Goal: Book appointment/travel/reservation

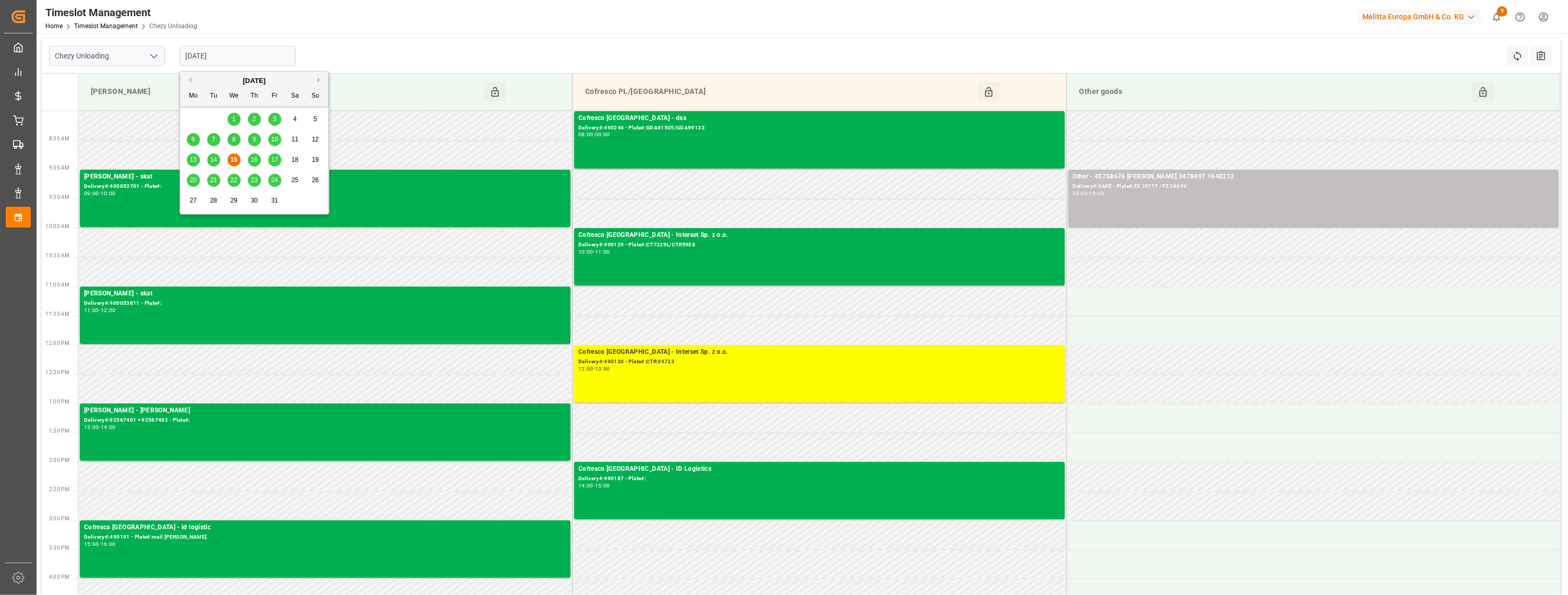
click at [191, 79] on button "Previous Month" at bounding box center [188, 80] width 6 height 6
click at [317, 78] on button "Next Month" at bounding box center [320, 80] width 6 height 6
click at [276, 137] on span "10" at bounding box center [274, 139] width 7 height 7
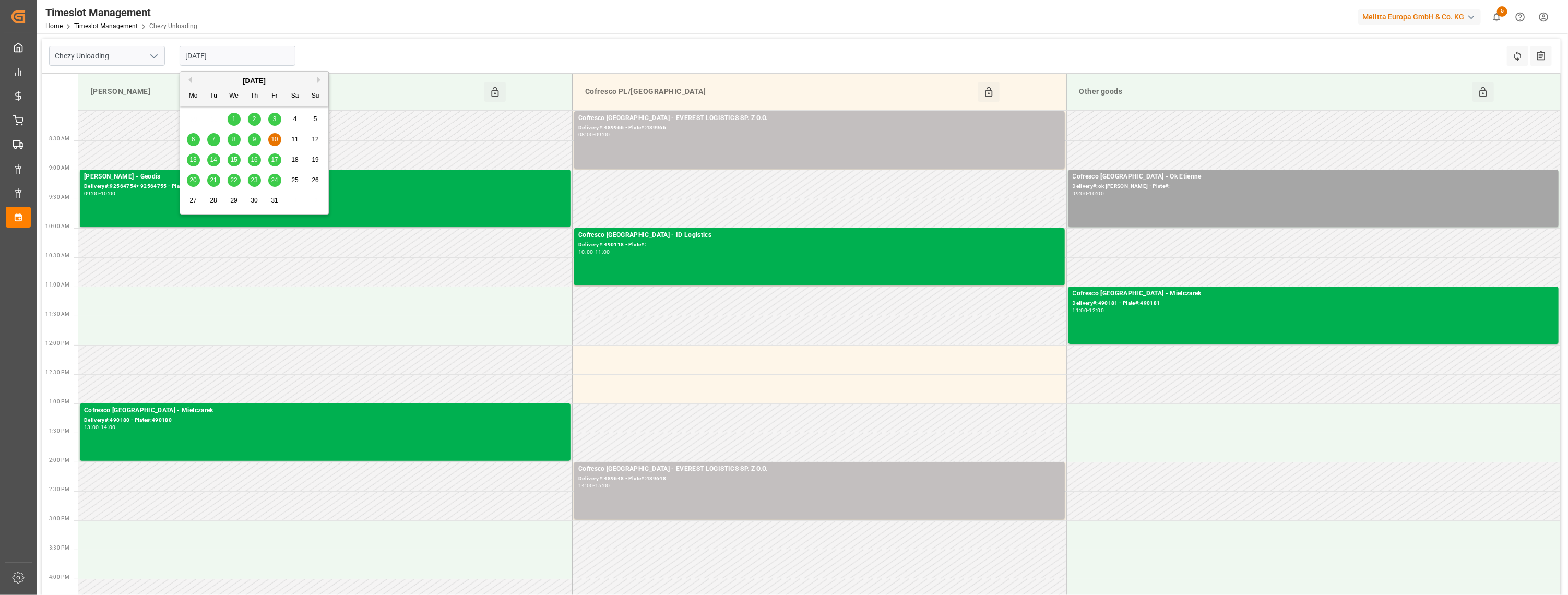
click at [258, 59] on input "[DATE]" at bounding box center [237, 55] width 116 height 20
click at [235, 136] on span "8" at bounding box center [234, 139] width 4 height 7
type input "[DATE]"
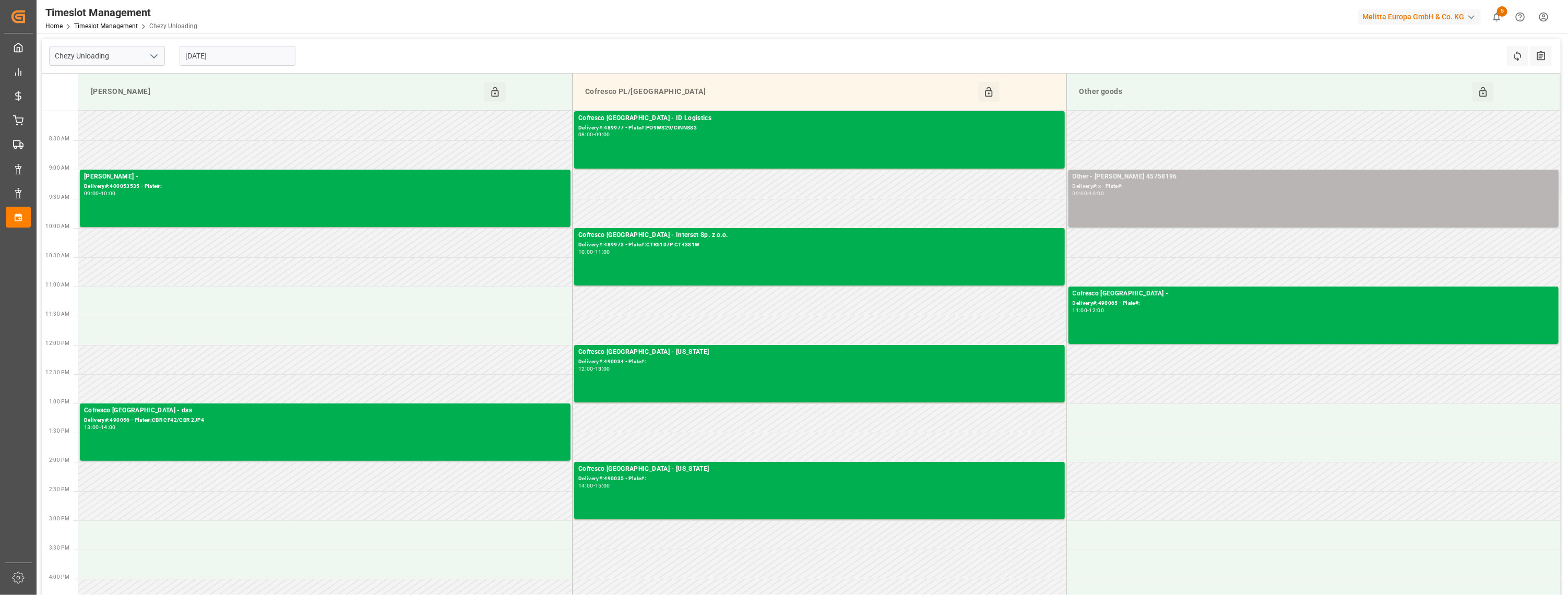
click at [1184, 194] on div "09:00 - 10:00" at bounding box center [1314, 193] width 482 height 5
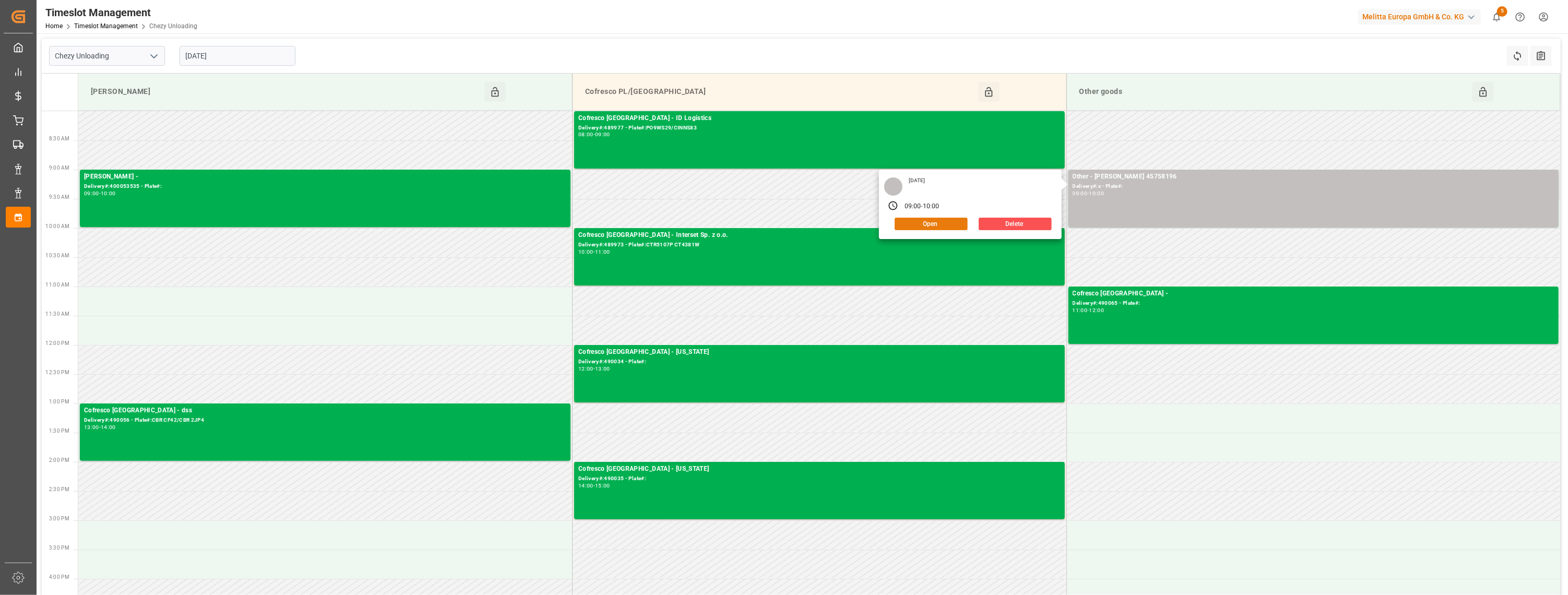
click at [926, 219] on button "Open" at bounding box center [931, 224] width 73 height 13
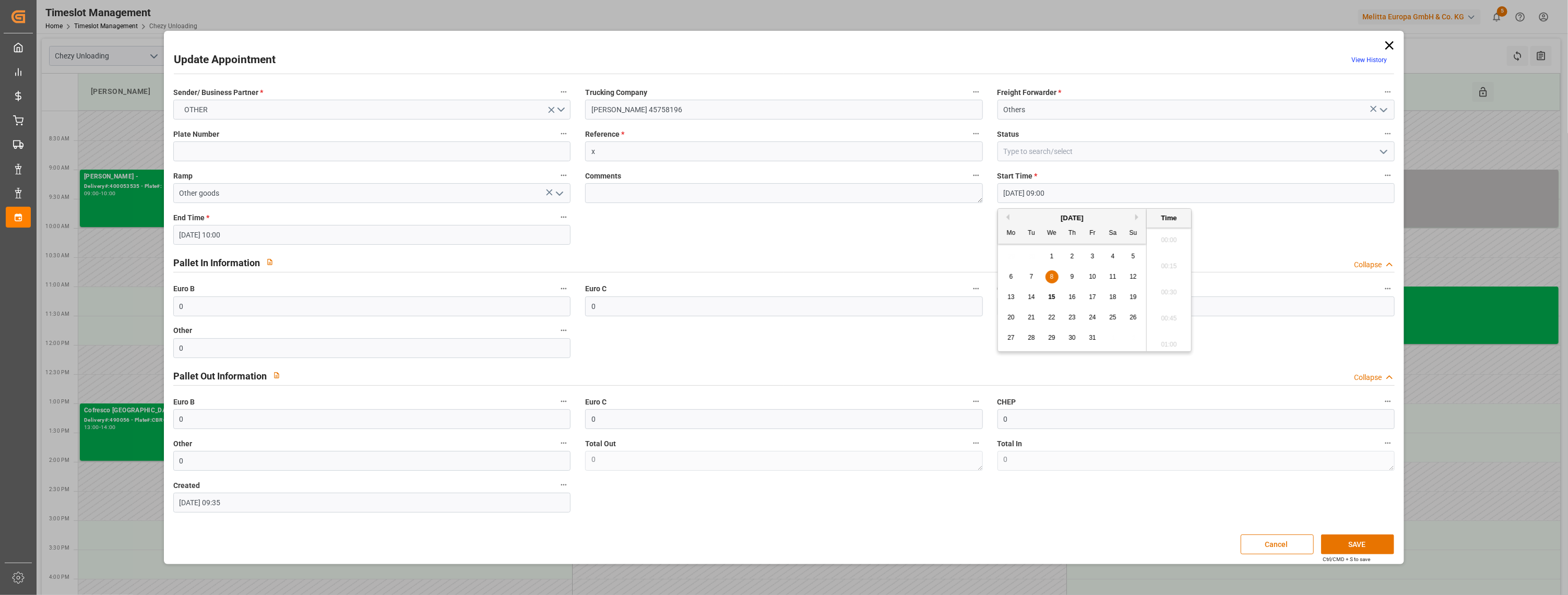
click at [1083, 194] on input "[DATE] 09:00" at bounding box center [1196, 193] width 397 height 20
click at [1089, 295] on span "17" at bounding box center [1092, 297] width 7 height 7
type input "[DATE] 09:00"
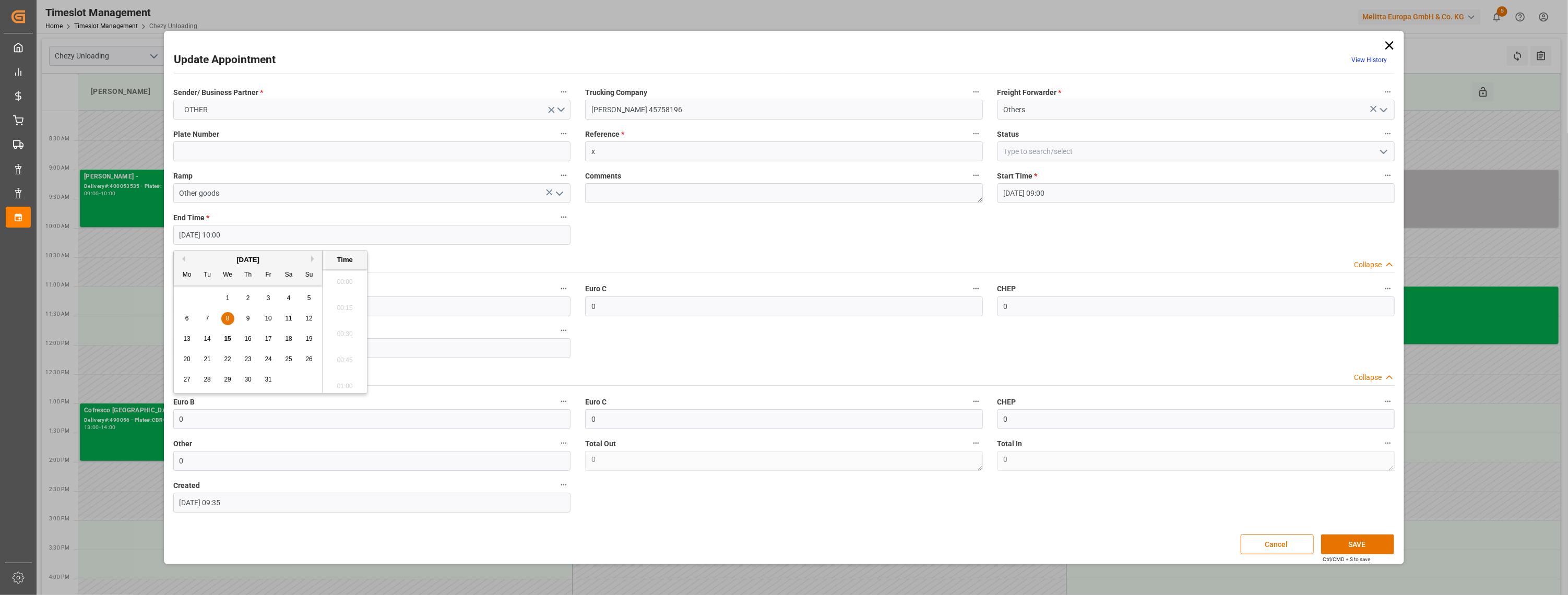
click at [330, 230] on input "[DATE] 10:00" at bounding box center [372, 235] width 397 height 20
click at [267, 337] on span "17" at bounding box center [268, 339] width 7 height 7
type input "[DATE] 10:00"
click at [338, 338] on li "10:00" at bounding box center [345, 331] width 44 height 26
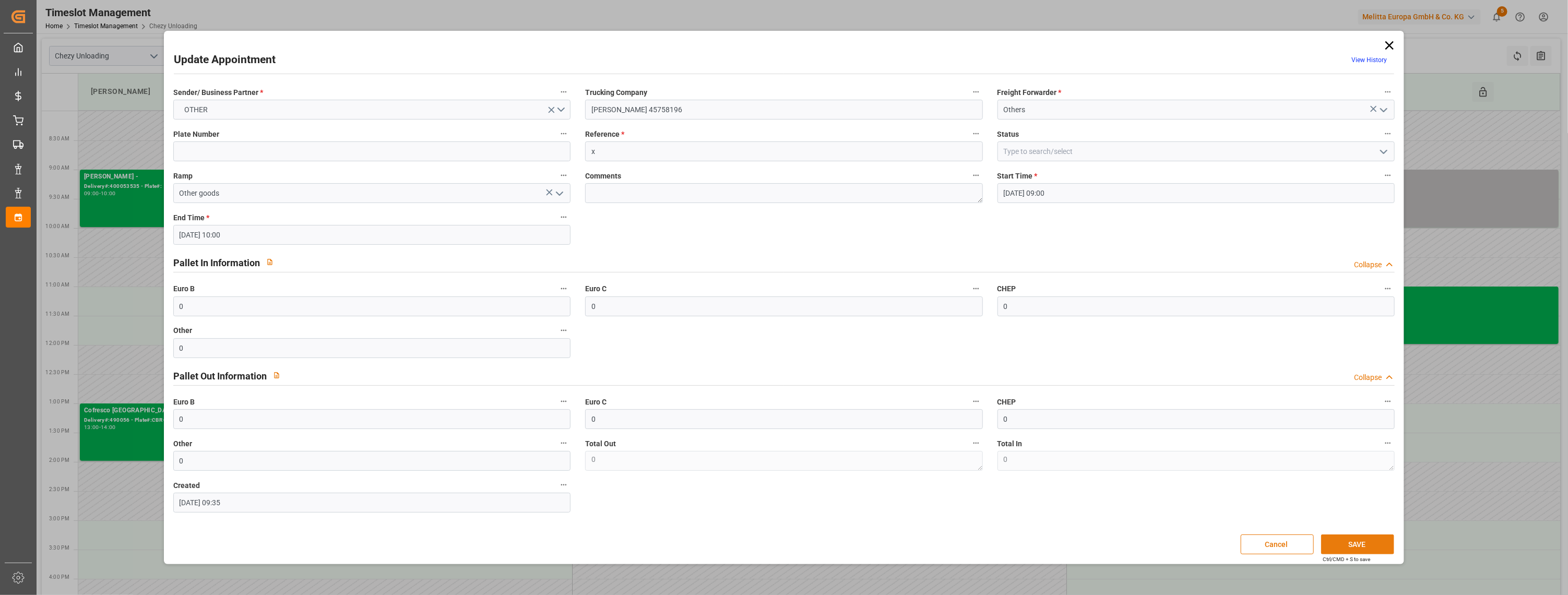
click at [1353, 547] on button "SAVE" at bounding box center [1357, 544] width 73 height 20
click at [1108, 191] on input "[DATE] 09:00" at bounding box center [1196, 193] width 397 height 20
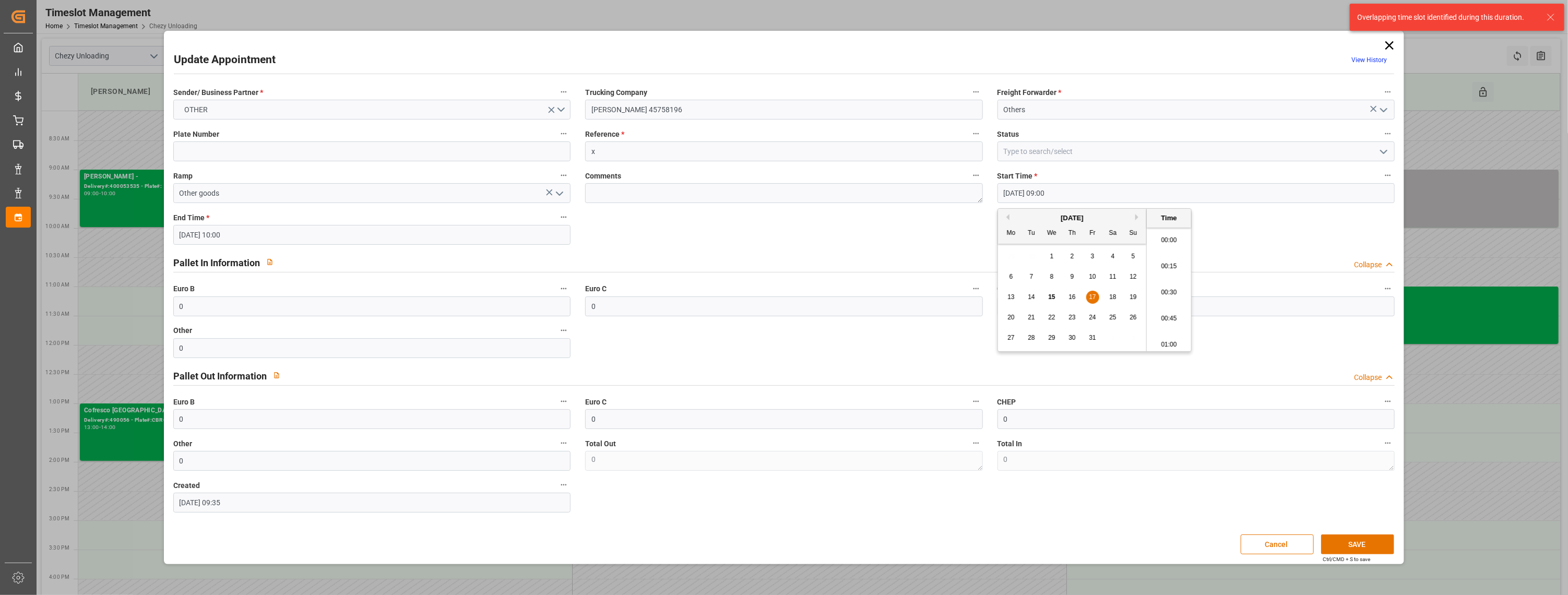
scroll to position [890, 0]
click at [1088, 291] on div "17" at bounding box center [1093, 297] width 13 height 13
click at [1172, 240] on li "08:00" at bounding box center [1169, 243] width 44 height 26
type input "[DATE] 08:00"
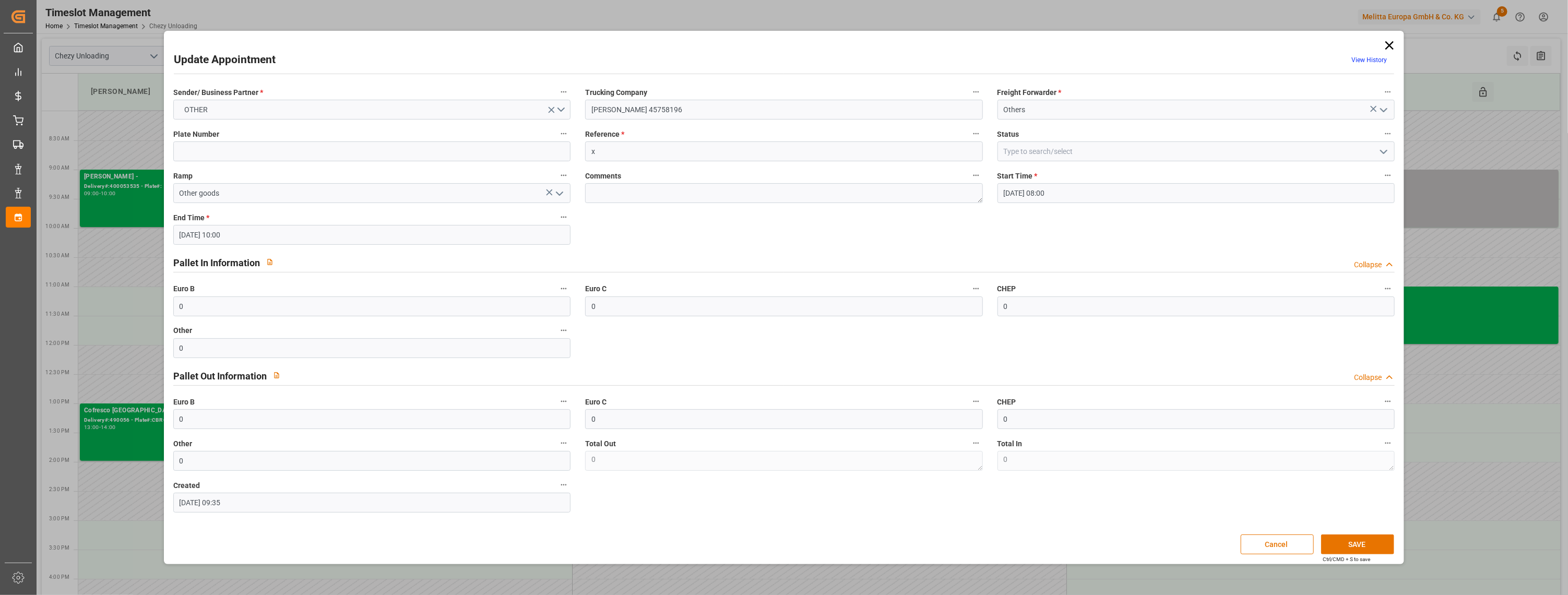
click at [292, 228] on input "[DATE] 10:00" at bounding box center [372, 235] width 397 height 20
click at [269, 337] on span "17" at bounding box center [268, 339] width 7 height 7
click at [335, 345] on li "09:00" at bounding box center [345, 343] width 44 height 26
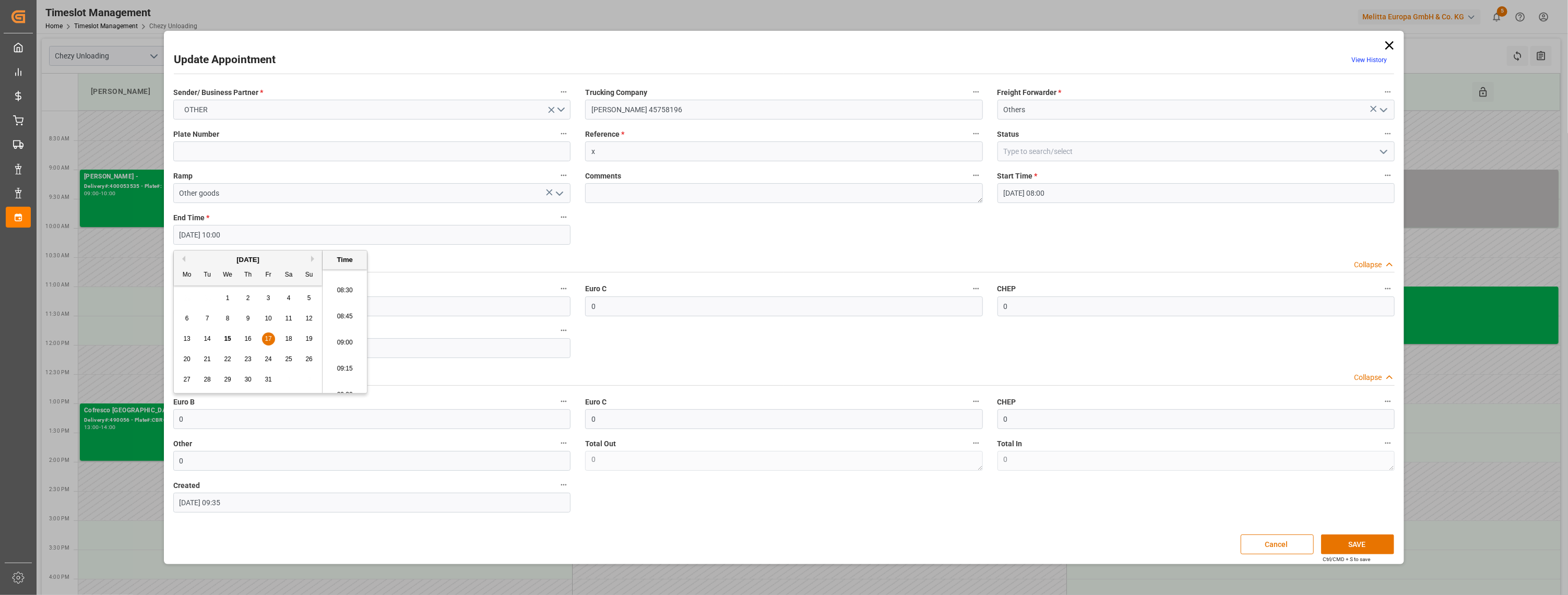
type input "[DATE] 09:00"
click at [1359, 549] on button "SAVE" at bounding box center [1357, 544] width 73 height 20
click at [1095, 200] on input "[DATE] 08:00" at bounding box center [1196, 193] width 397 height 20
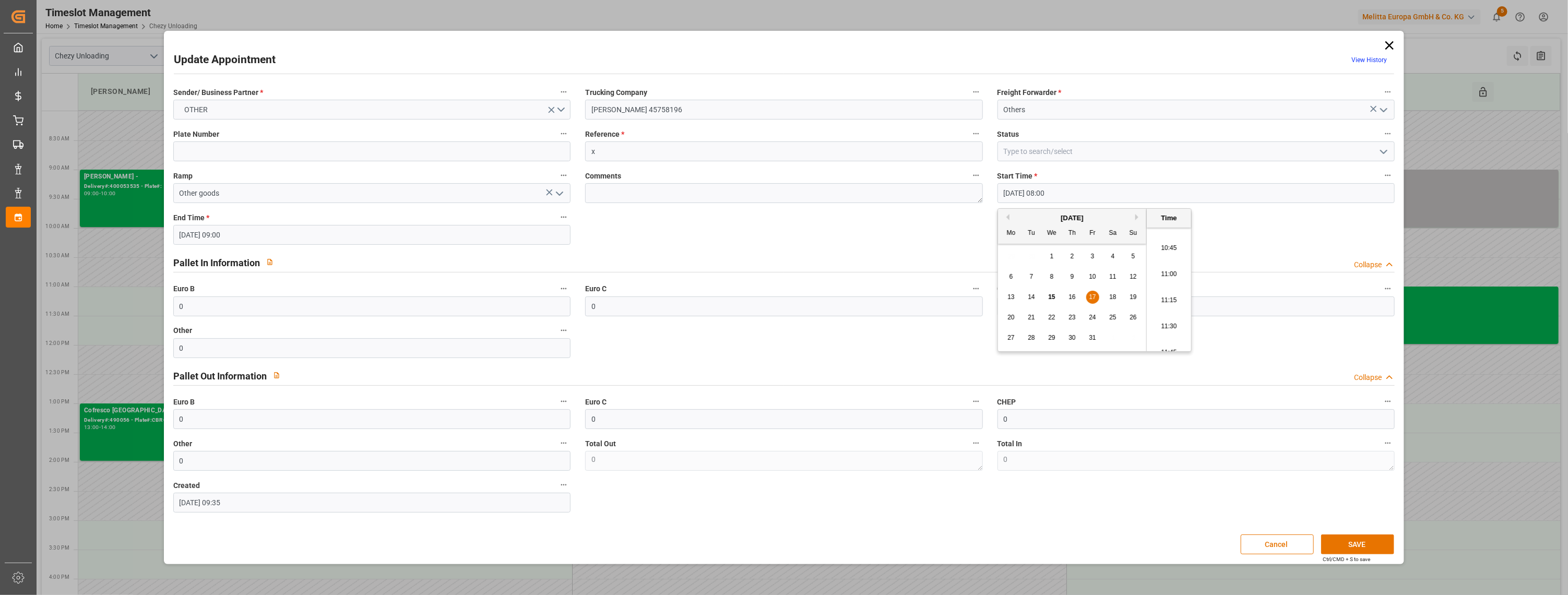
scroll to position [1133, 0]
click at [1167, 251] on li "11:00" at bounding box center [1169, 254] width 44 height 26
type input "[DATE] 11:00"
click at [264, 223] on label "End Time *" at bounding box center [372, 218] width 397 height 15
click at [557, 223] on button "End Time *" at bounding box center [564, 217] width 13 height 13
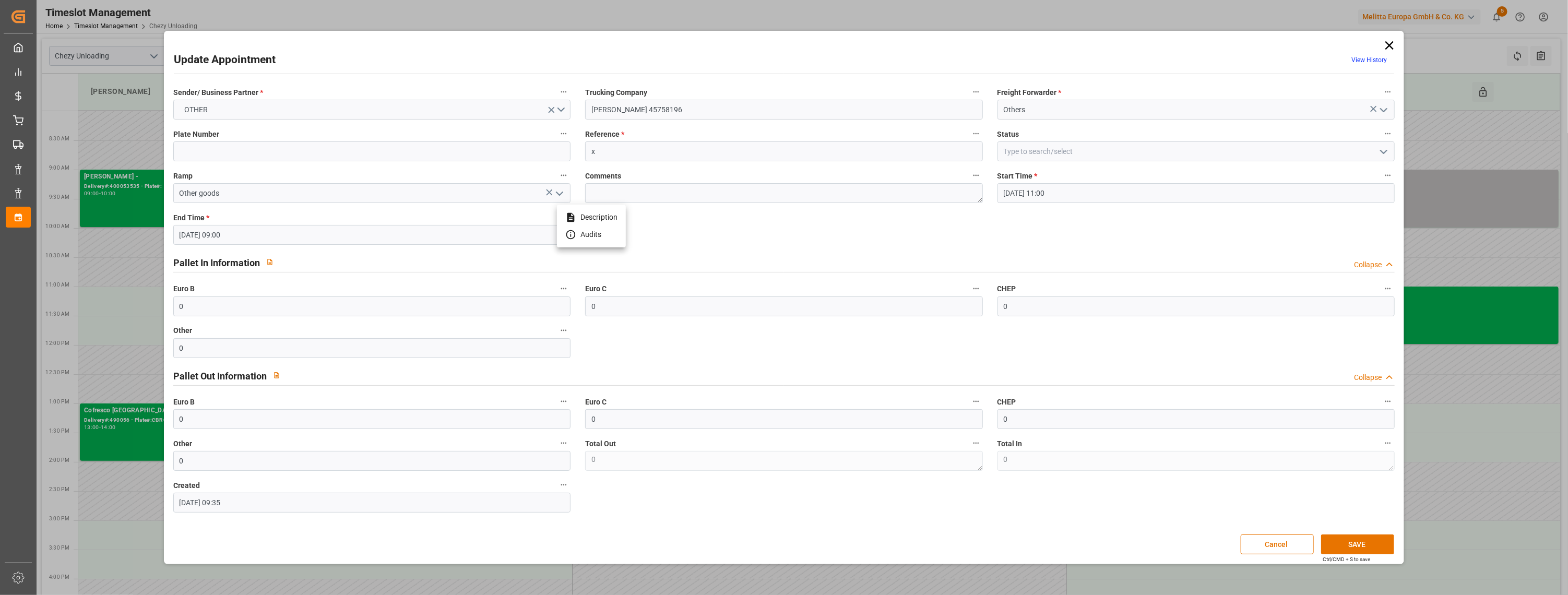
click at [264, 234] on div at bounding box center [784, 298] width 1568 height 595
click at [264, 234] on input "[DATE] 09:00" at bounding box center [372, 235] width 397 height 20
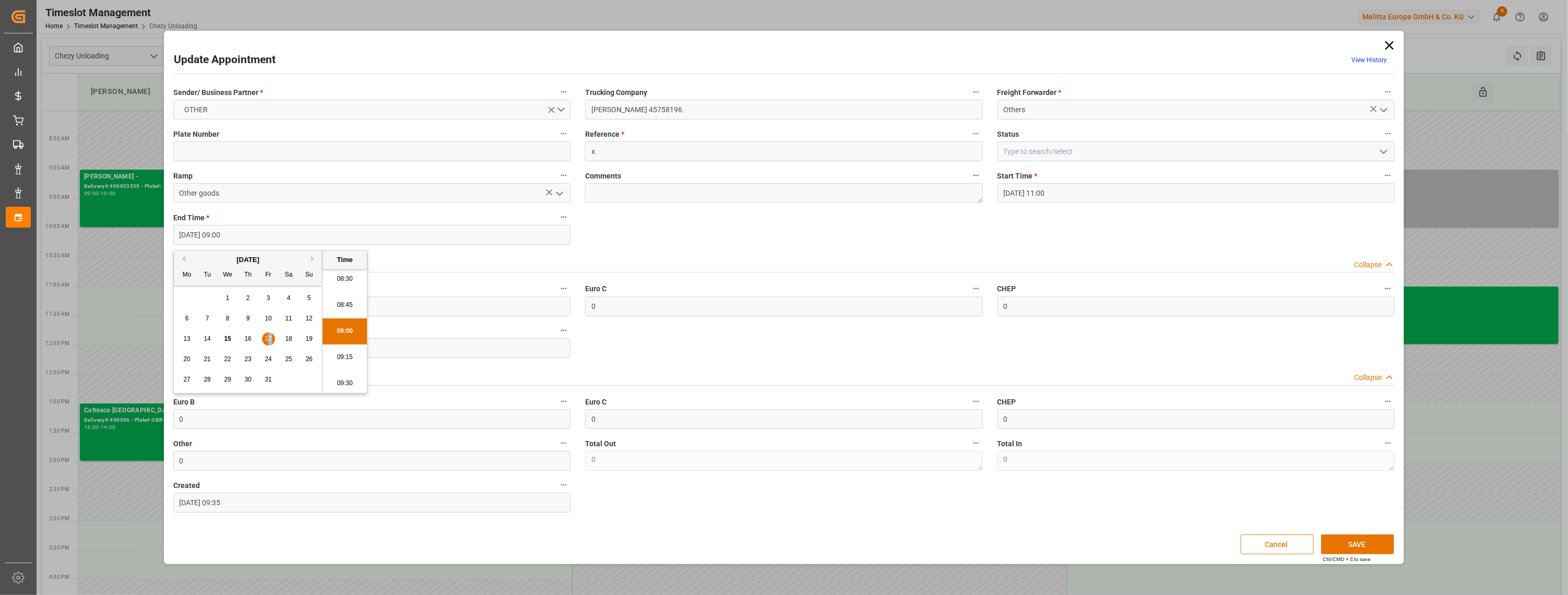
click at [270, 338] on span "17" at bounding box center [268, 339] width 7 height 7
click at [344, 350] on li "12:00" at bounding box center [345, 354] width 44 height 26
type input "[DATE] 12:00"
click at [1354, 540] on button "SAVE" at bounding box center [1357, 544] width 73 height 20
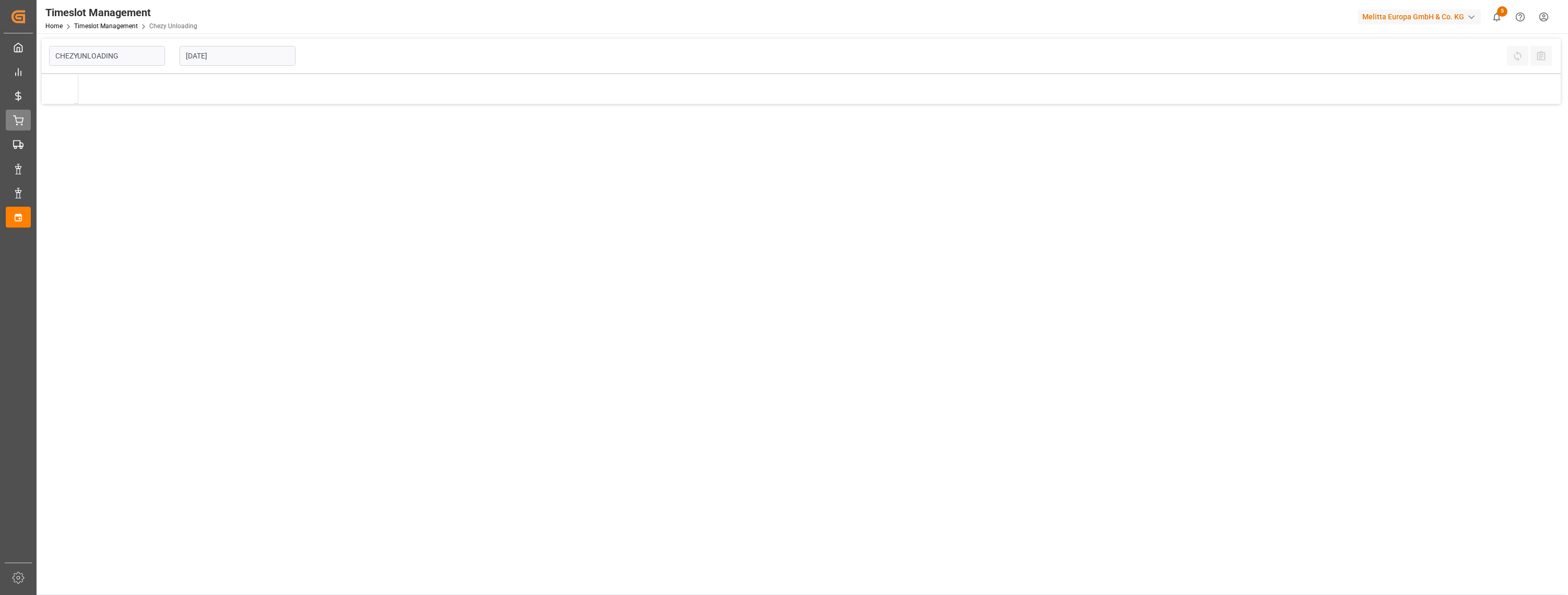
type input "Chezy Unloading"
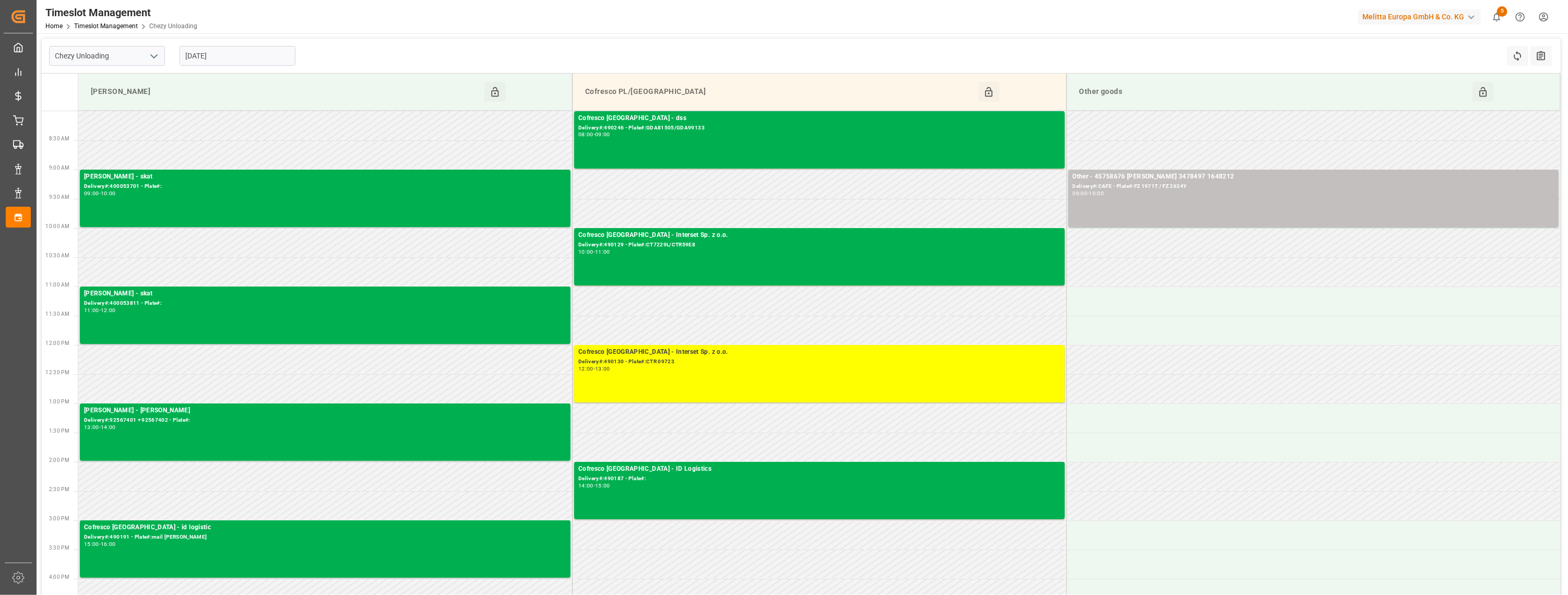
click at [234, 57] on input "[DATE]" at bounding box center [237, 55] width 116 height 20
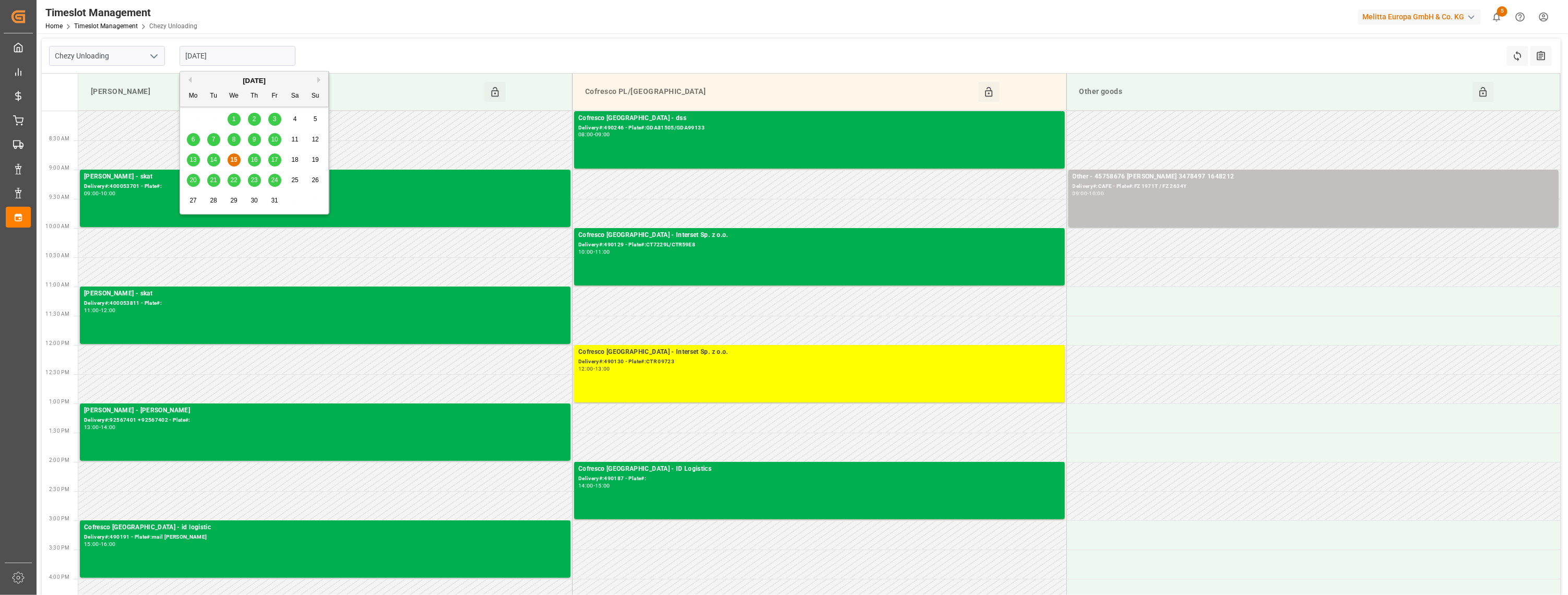
click at [271, 158] on span "17" at bounding box center [274, 159] width 7 height 7
type input "17-10-2025"
